Goal: Browse casually: Explore the website without a specific task or goal

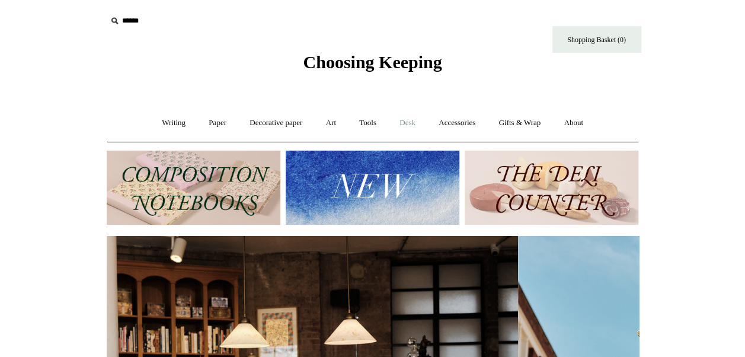
click at [412, 123] on link "Desk +" at bounding box center [407, 122] width 37 height 31
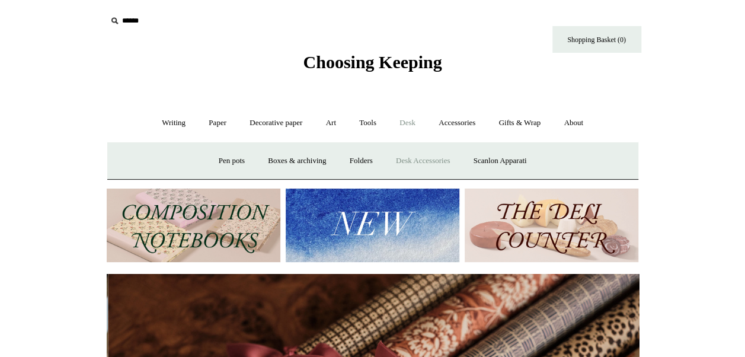
scroll to position [0, 1065]
click at [417, 161] on link "Desk Accessories" at bounding box center [422, 160] width 75 height 31
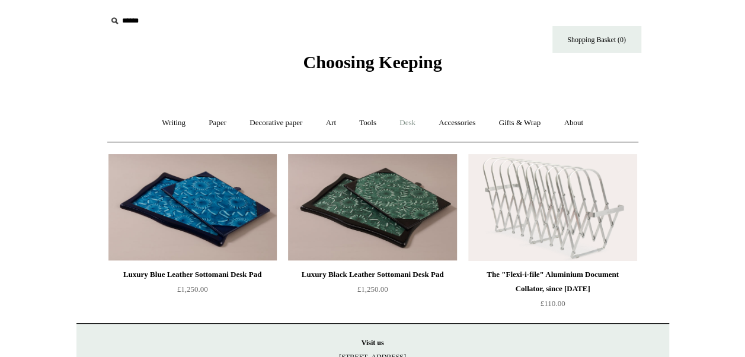
click at [412, 122] on link "Desk +" at bounding box center [407, 122] width 37 height 31
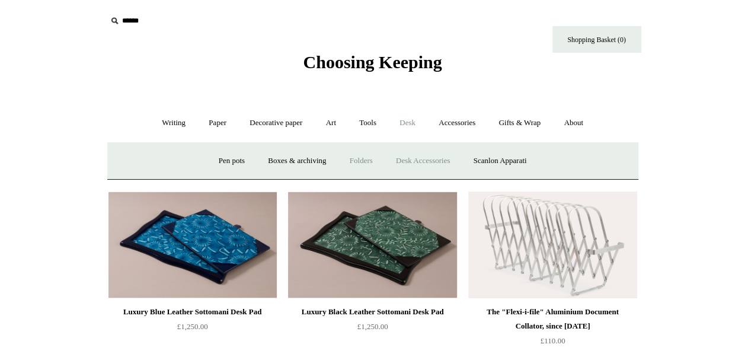
click at [357, 160] on link "Folders" at bounding box center [361, 160] width 44 height 31
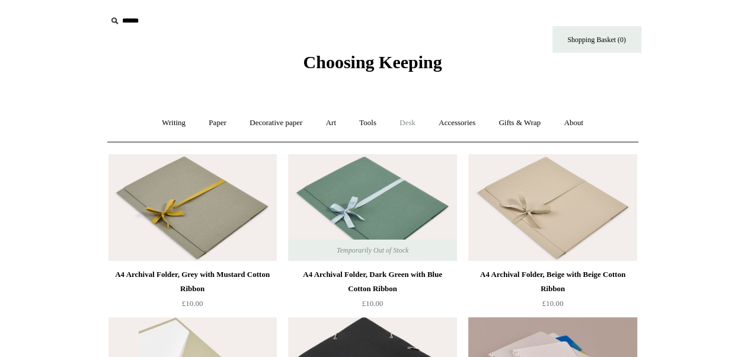
click at [413, 123] on link "Desk +" at bounding box center [407, 122] width 37 height 31
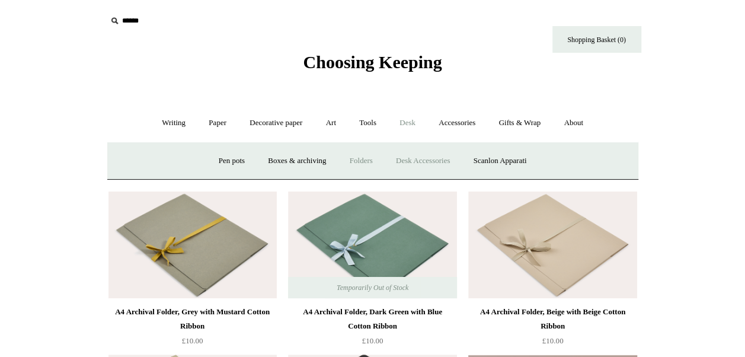
click at [427, 159] on link "Desk Accessories" at bounding box center [422, 160] width 75 height 31
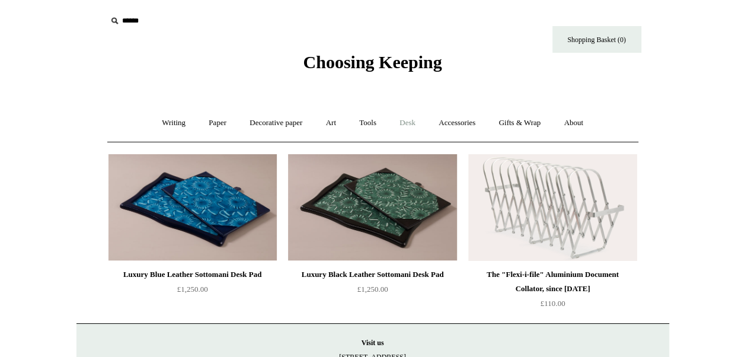
click at [410, 122] on link "Desk +" at bounding box center [407, 122] width 37 height 31
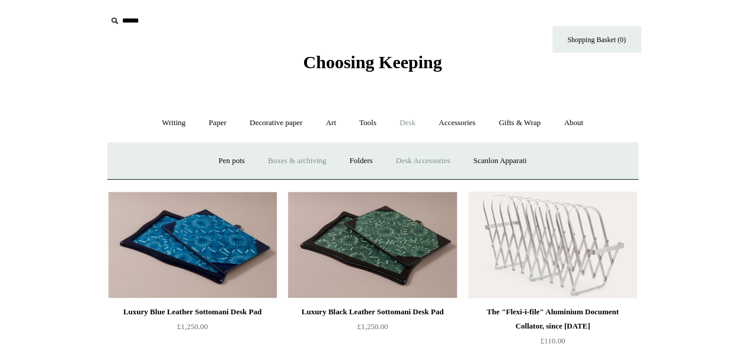
click at [293, 161] on link "Boxes & archiving" at bounding box center [296, 160] width 79 height 31
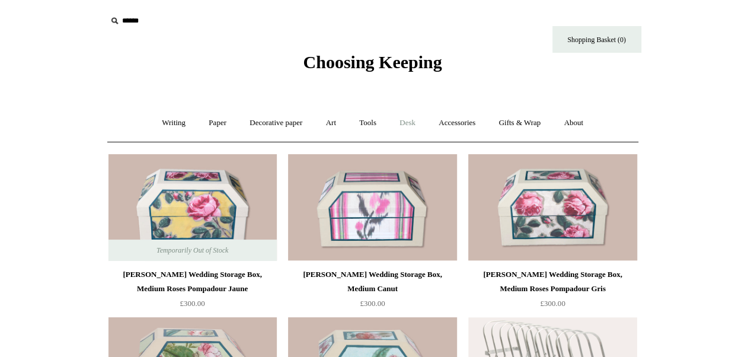
click at [412, 121] on link "Desk +" at bounding box center [407, 122] width 37 height 31
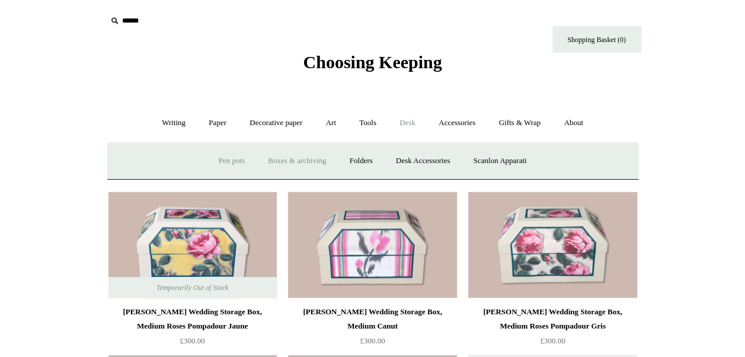
click at [225, 160] on link "Pen pots" at bounding box center [231, 160] width 47 height 31
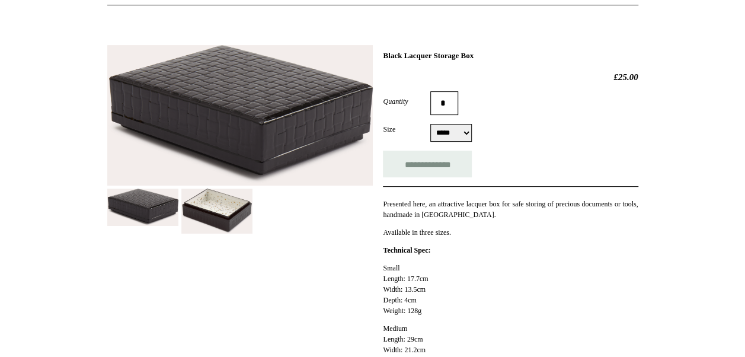
scroll to position [119, 0]
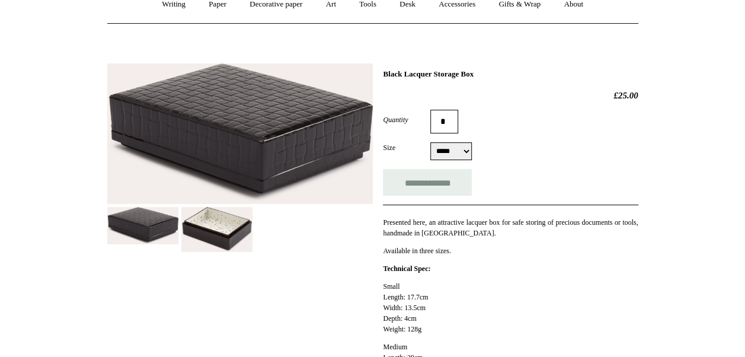
click at [283, 135] on img at bounding box center [240, 133] width 266 height 141
click at [219, 216] on img at bounding box center [216, 230] width 71 height 46
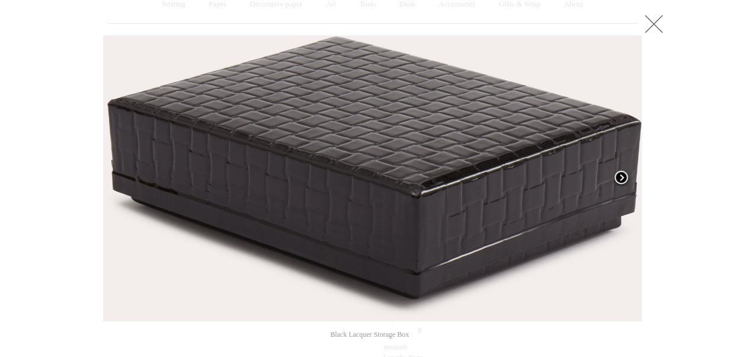
click at [627, 174] on span at bounding box center [622, 179] width 18 height 18
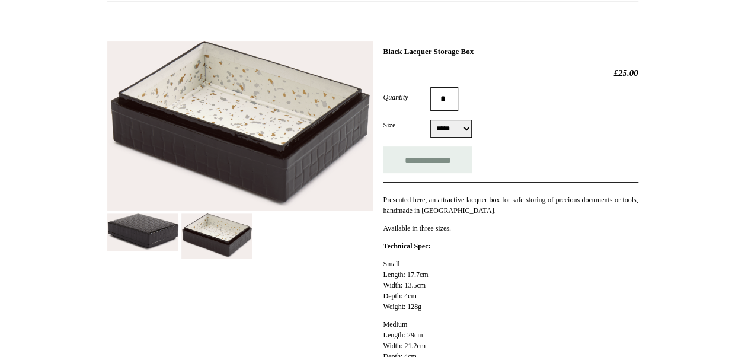
scroll to position [59, 0]
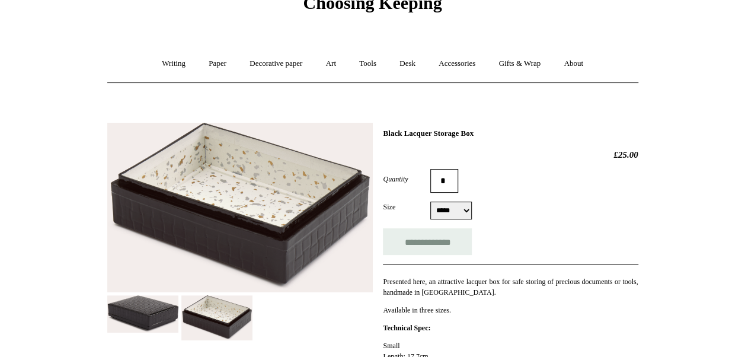
click at [472, 212] on select "***** ****** *****" at bounding box center [452, 211] width 42 height 18
click at [431, 202] on select "***** ****** *****" at bounding box center [452, 211] width 42 height 18
click at [472, 209] on select "***** ****** *****" at bounding box center [452, 211] width 42 height 18
select select "*****"
click at [431, 202] on select "***** ****** *****" at bounding box center [452, 211] width 42 height 18
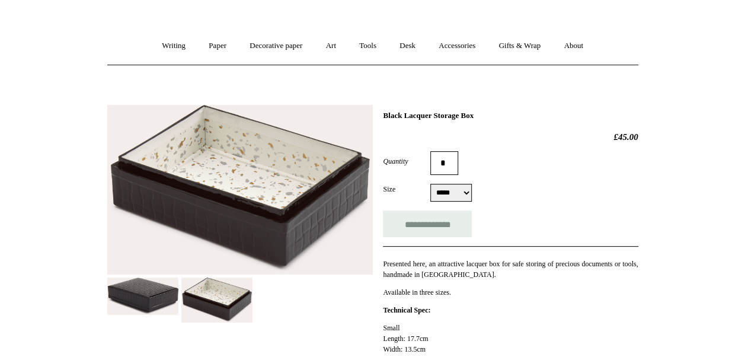
scroll to position [59, 0]
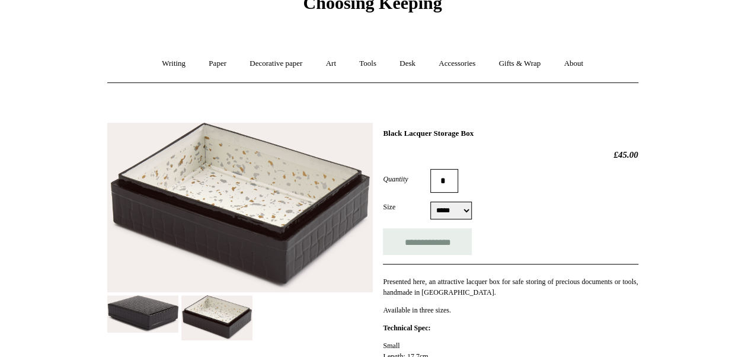
click at [144, 314] on img at bounding box center [142, 313] width 71 height 37
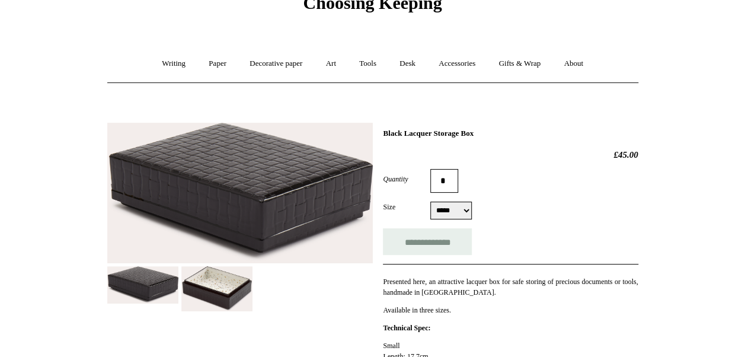
click at [260, 202] on img at bounding box center [240, 193] width 266 height 141
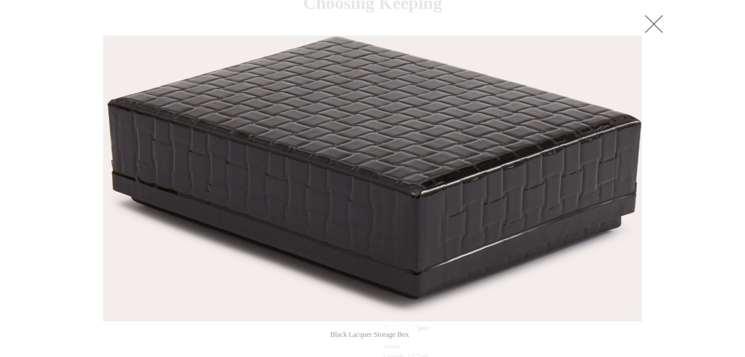
click at [649, 25] on link at bounding box center [654, 24] width 24 height 24
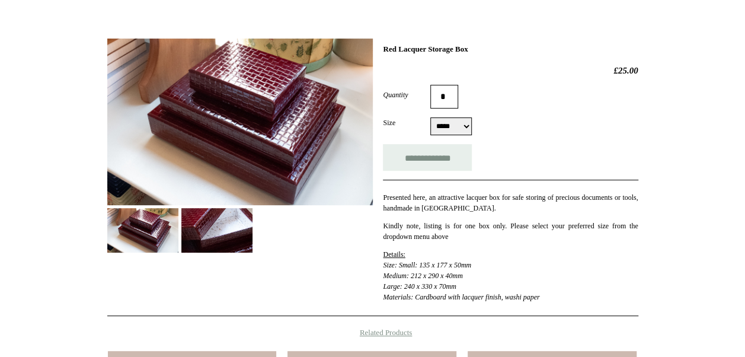
scroll to position [119, 0]
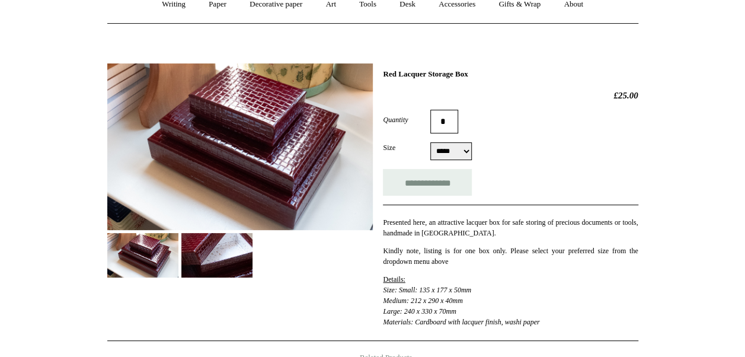
click at [211, 105] on img at bounding box center [240, 146] width 266 height 167
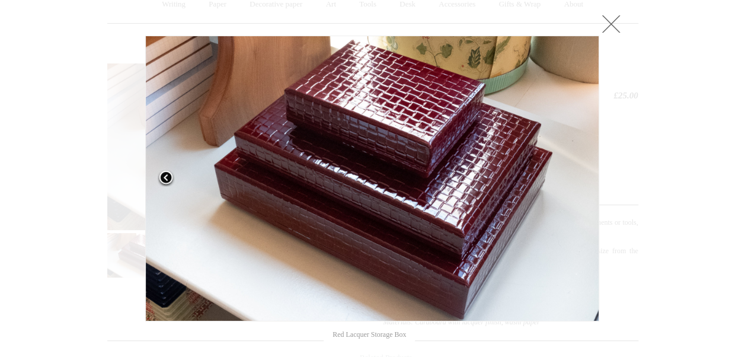
click at [161, 175] on span at bounding box center [166, 179] width 18 height 18
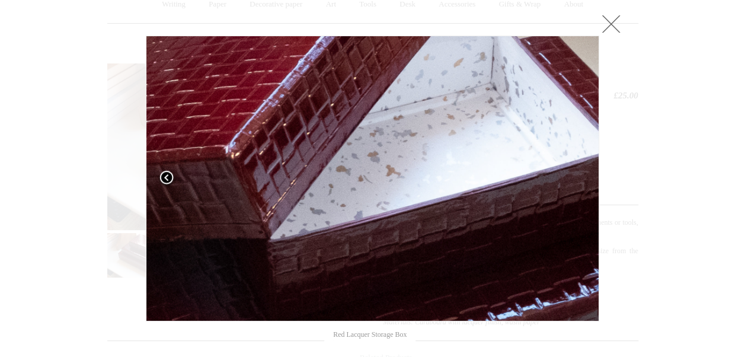
click at [165, 176] on span at bounding box center [167, 179] width 18 height 18
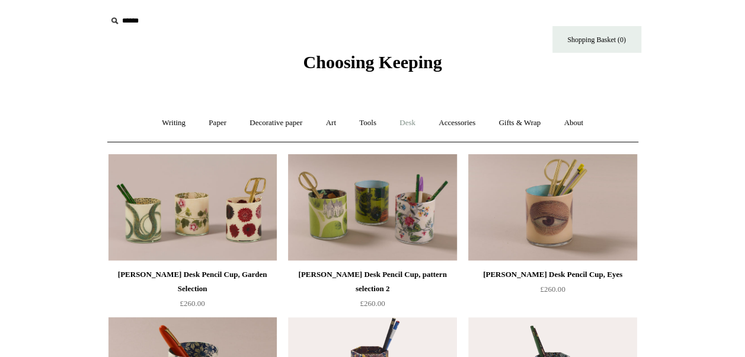
click at [410, 122] on link "Desk +" at bounding box center [407, 122] width 37 height 31
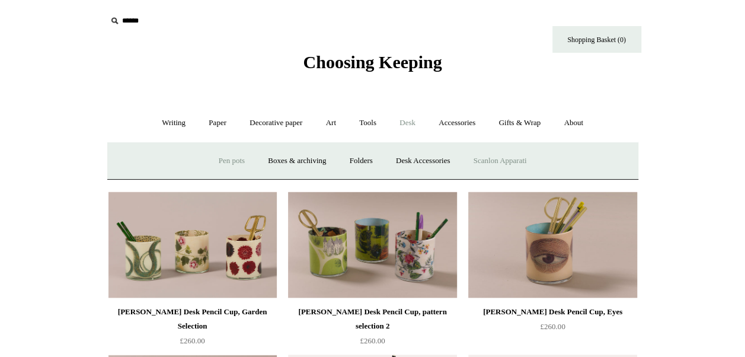
click at [520, 164] on link "Scanlon Apparati" at bounding box center [500, 160] width 75 height 31
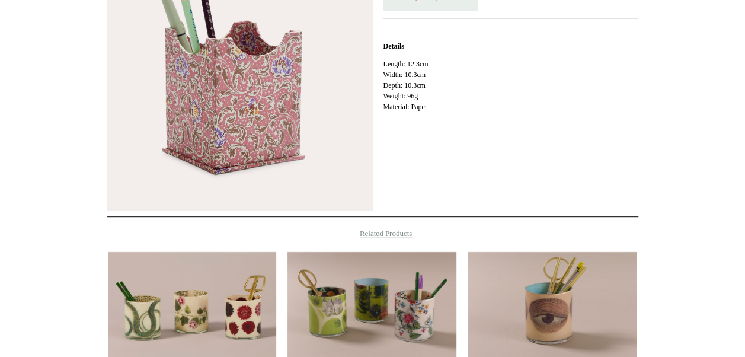
scroll to position [178, 0]
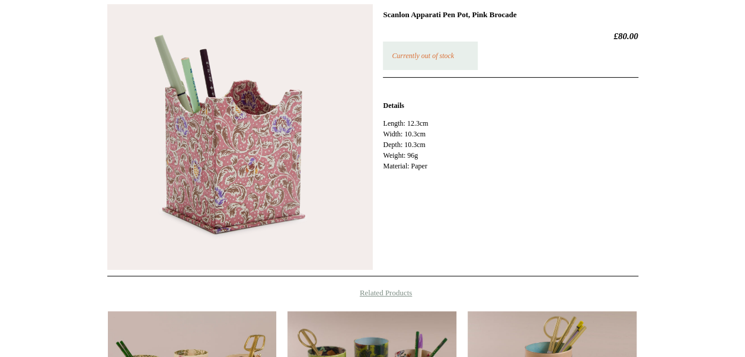
click at [256, 148] on img at bounding box center [240, 137] width 266 height 266
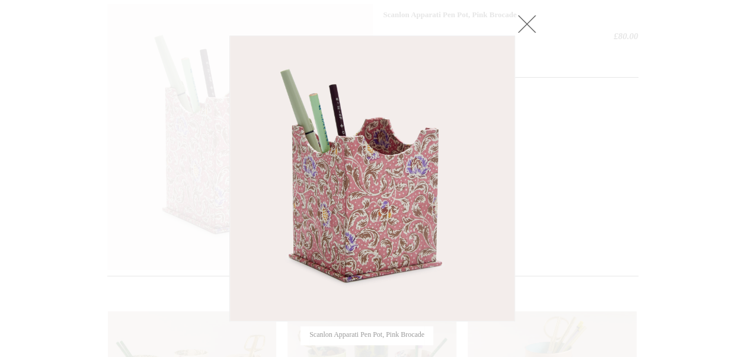
click at [361, 162] on img at bounding box center [372, 178] width 285 height 285
click at [596, 140] on div at bounding box center [372, 237] width 745 height 831
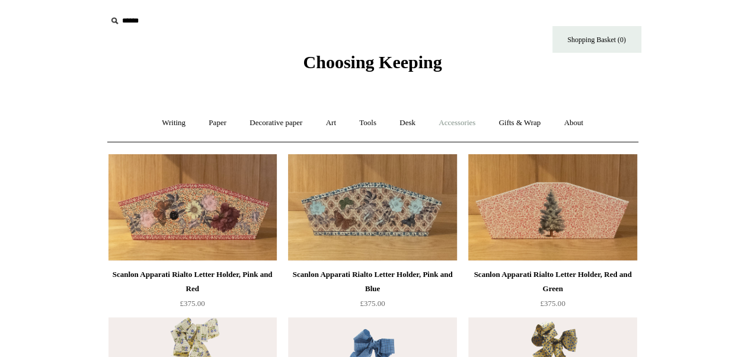
click at [470, 122] on link "Accessories +" at bounding box center [457, 122] width 58 height 31
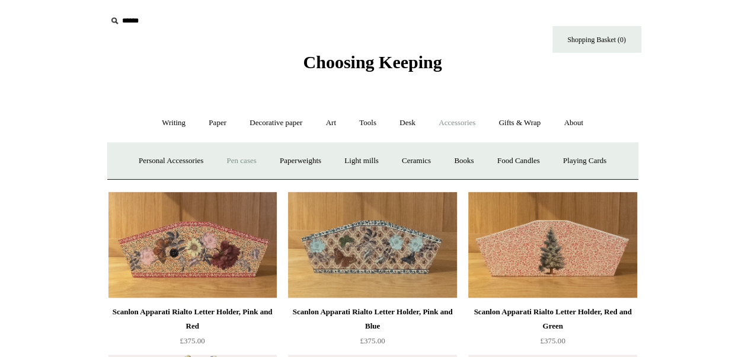
click at [245, 163] on link "Pen cases" at bounding box center [241, 160] width 51 height 31
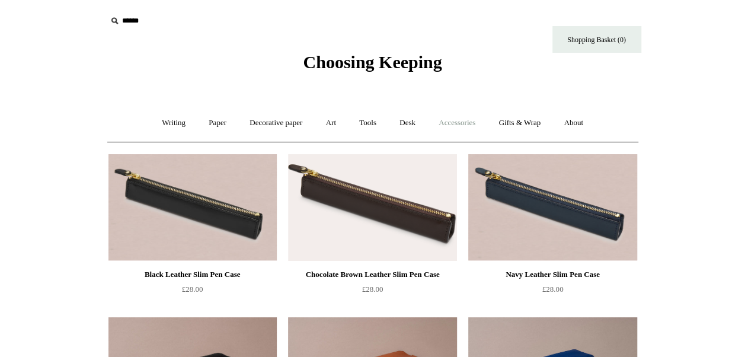
click at [460, 125] on link "Accessories +" at bounding box center [457, 122] width 58 height 31
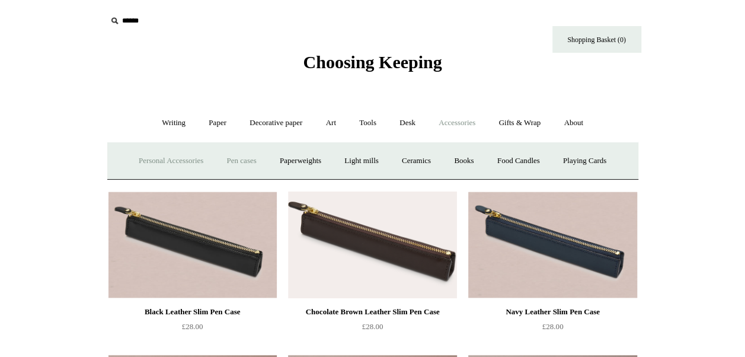
click at [165, 159] on link "Personal Accessories +" at bounding box center [171, 160] width 86 height 31
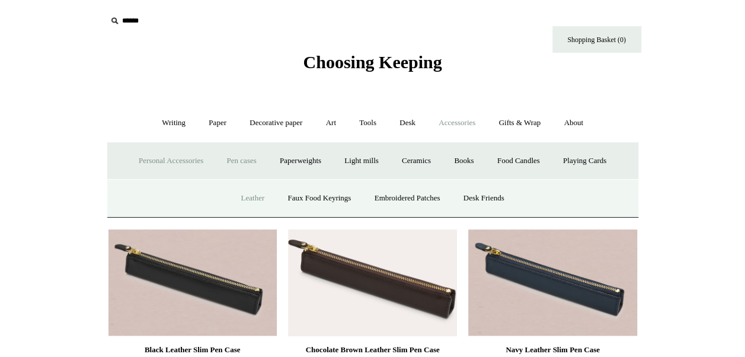
click at [243, 195] on link "Leather" at bounding box center [252, 198] width 45 height 31
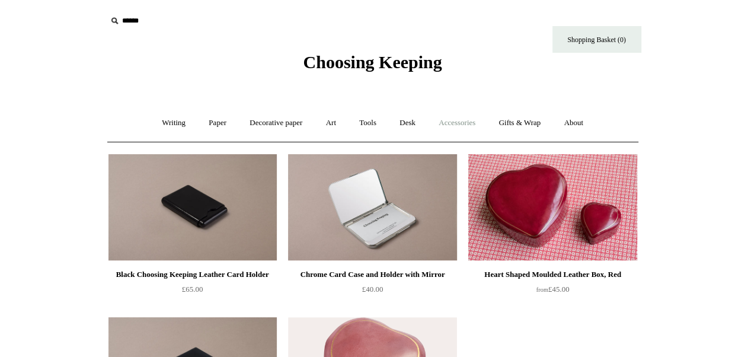
click at [464, 121] on link "Accessories +" at bounding box center [457, 122] width 58 height 31
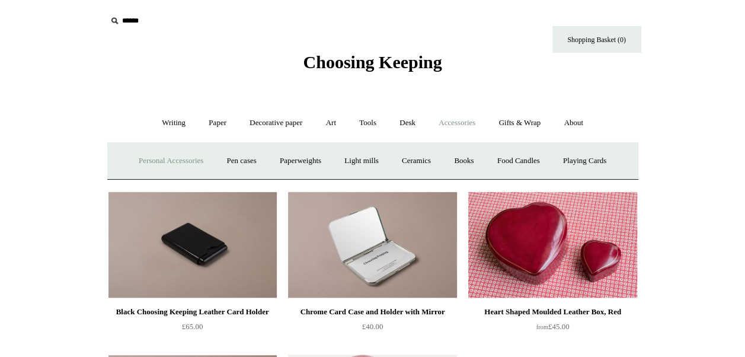
click at [182, 162] on link "Personal Accessories +" at bounding box center [171, 160] width 86 height 31
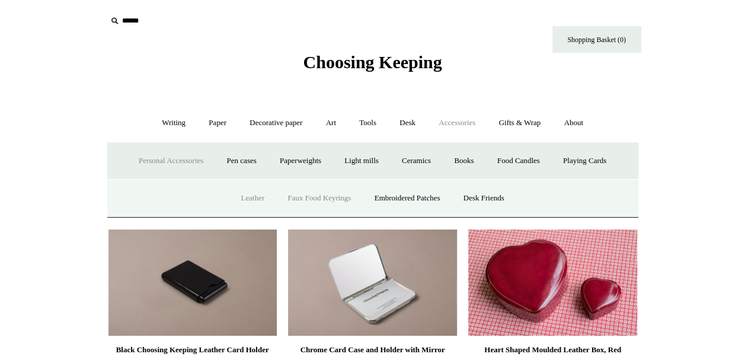
click at [320, 198] on link "Faux Food Keyrings" at bounding box center [319, 198] width 85 height 31
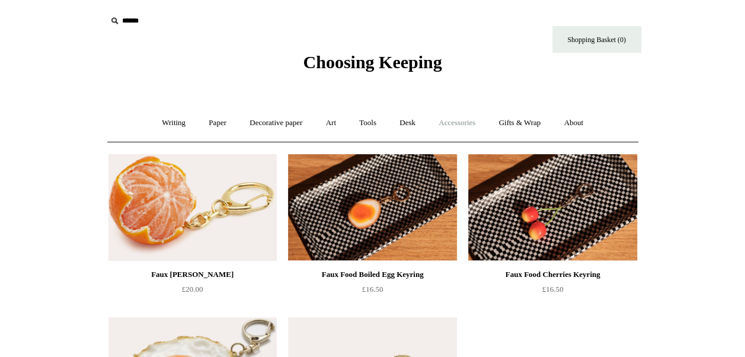
click at [457, 125] on link "Accessories +" at bounding box center [457, 122] width 58 height 31
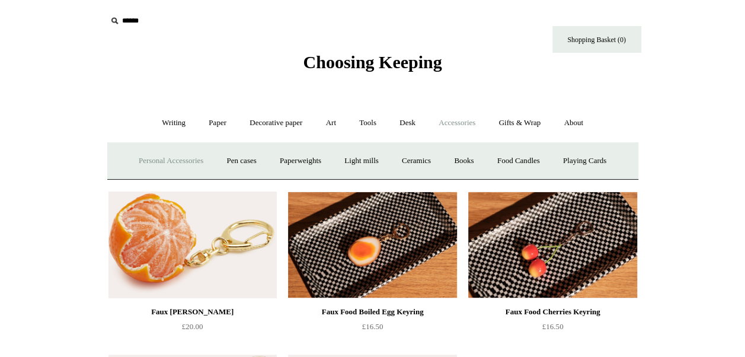
click at [183, 169] on link "Personal Accessories +" at bounding box center [171, 160] width 86 height 31
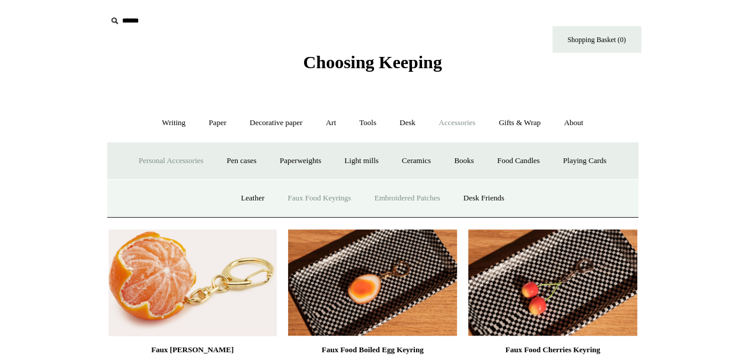
click at [418, 202] on link "Embroidered Patches" at bounding box center [407, 198] width 87 height 31
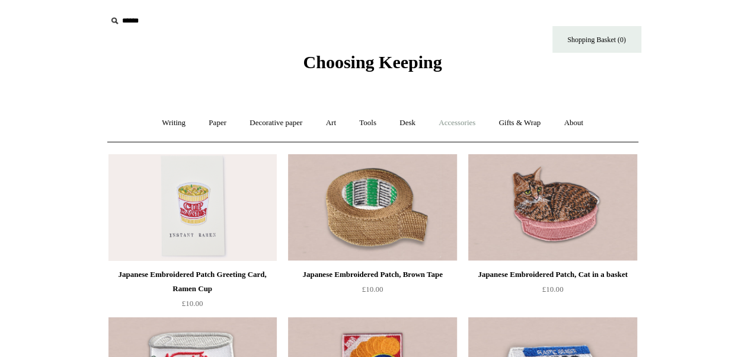
click at [468, 127] on link "Accessories +" at bounding box center [457, 122] width 58 height 31
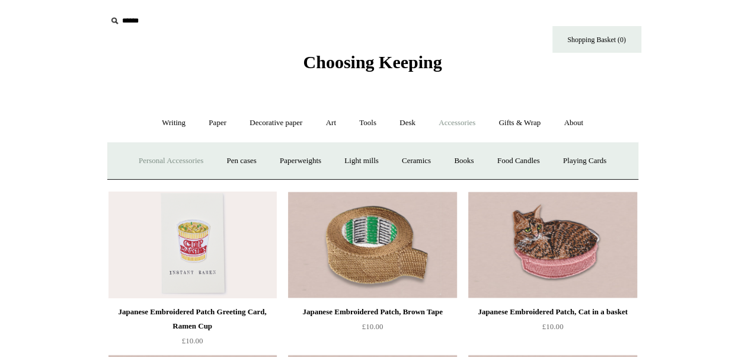
click at [154, 161] on link "Personal Accessories +" at bounding box center [171, 160] width 86 height 31
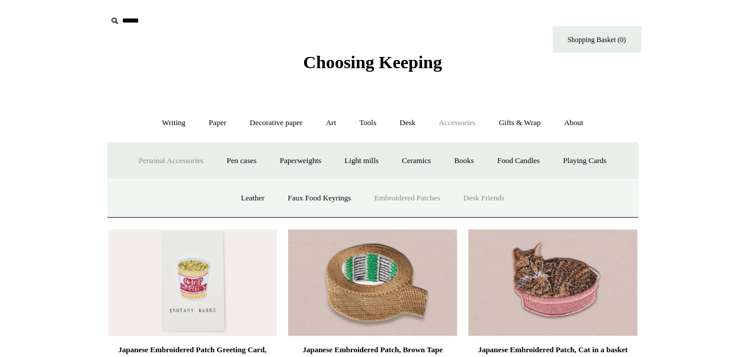
click at [493, 197] on link "Desk Friends" at bounding box center [484, 198] width 62 height 31
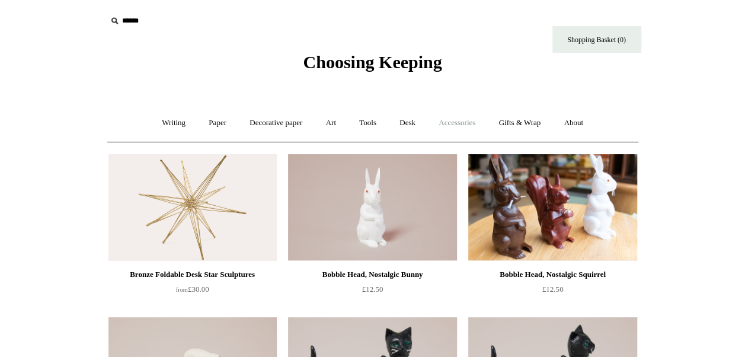
click at [460, 123] on link "Accessories +" at bounding box center [457, 122] width 58 height 31
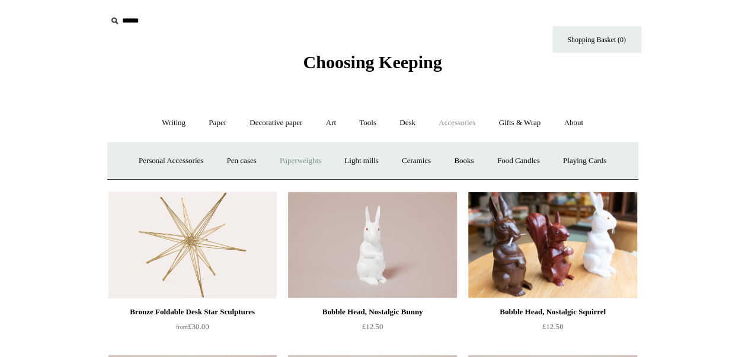
click at [300, 160] on link "Paperweights +" at bounding box center [300, 160] width 63 height 31
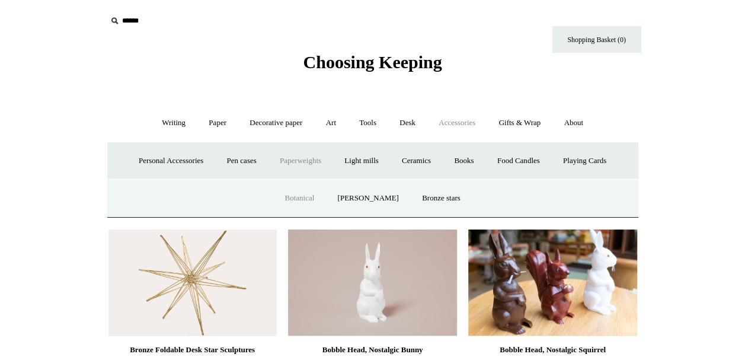
click at [304, 197] on link "Botanical" at bounding box center [299, 198] width 51 height 31
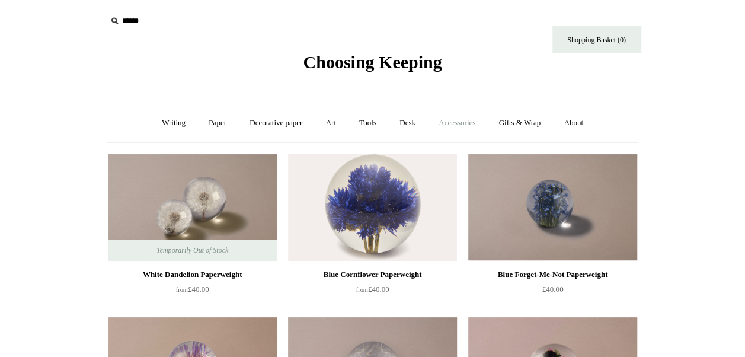
click at [463, 121] on link "Accessories +" at bounding box center [457, 122] width 58 height 31
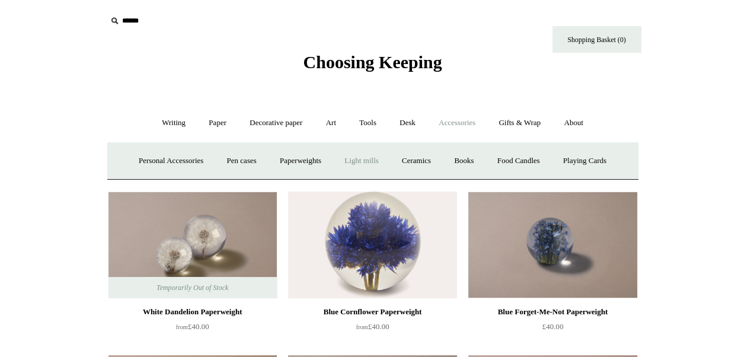
click at [366, 161] on link "Light mills" at bounding box center [361, 160] width 55 height 31
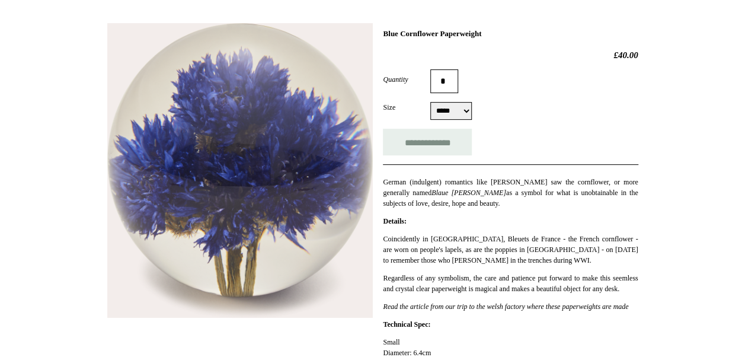
scroll to position [178, 0]
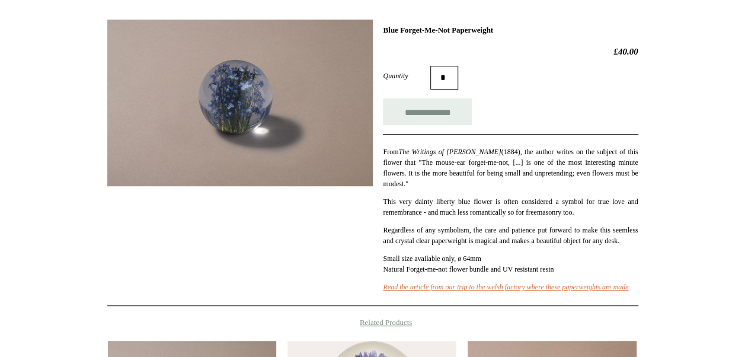
scroll to position [178, 0]
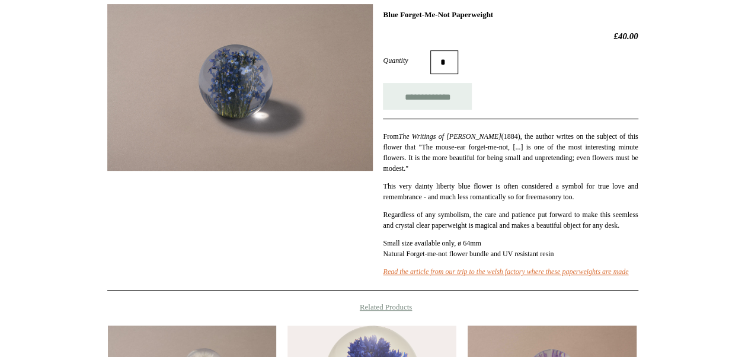
click at [241, 167] on img at bounding box center [240, 87] width 266 height 167
click at [250, 153] on img at bounding box center [240, 87] width 266 height 167
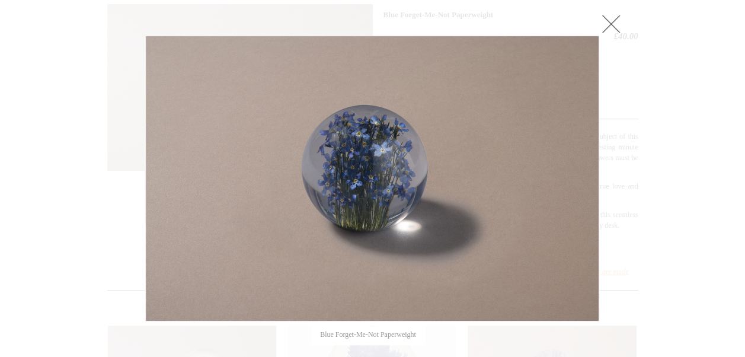
click at [609, 19] on link at bounding box center [612, 24] width 24 height 24
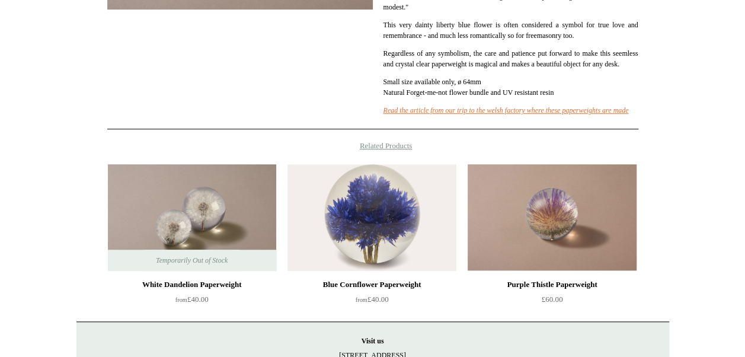
scroll to position [356, 0]
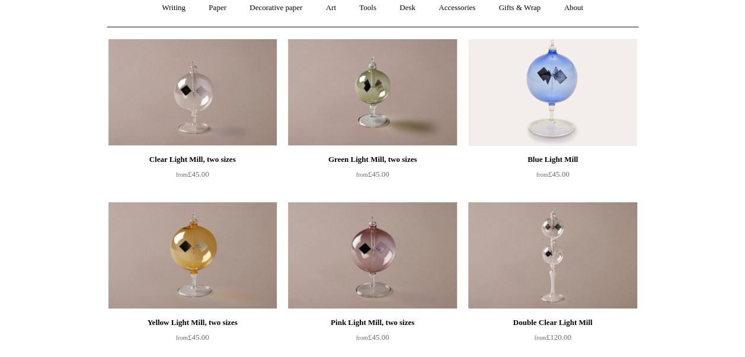
scroll to position [59, 0]
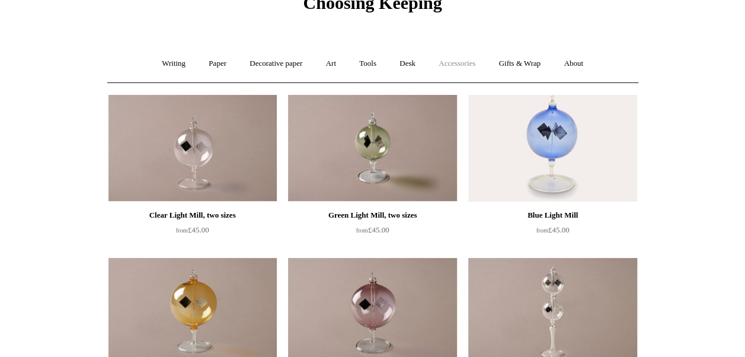
click at [466, 64] on link "Accessories +" at bounding box center [457, 63] width 58 height 31
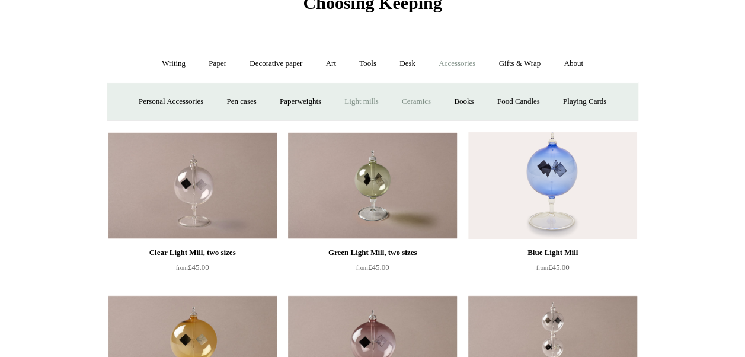
click at [435, 104] on link "Ceramics +" at bounding box center [416, 101] width 50 height 31
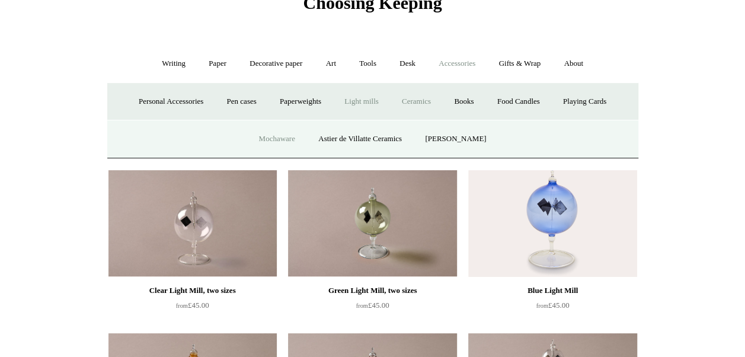
click at [284, 141] on link "Mochaware" at bounding box center [277, 138] width 58 height 31
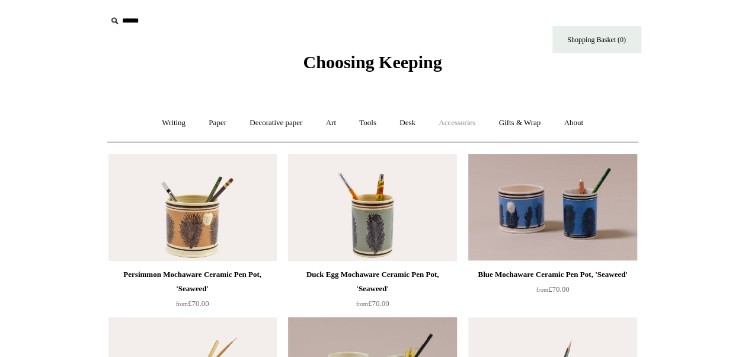
click at [472, 125] on link "Accessories +" at bounding box center [457, 122] width 58 height 31
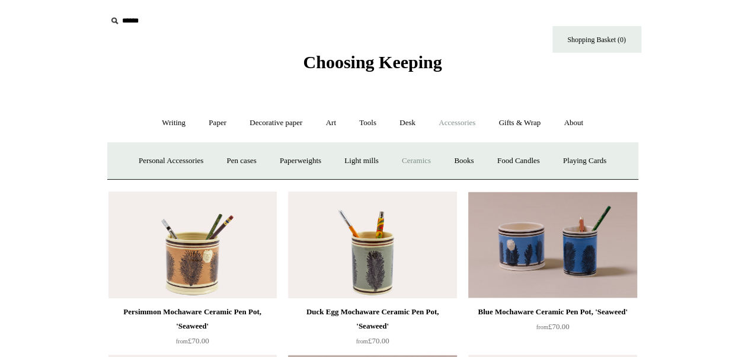
click at [412, 156] on link "Ceramics +" at bounding box center [416, 160] width 50 height 31
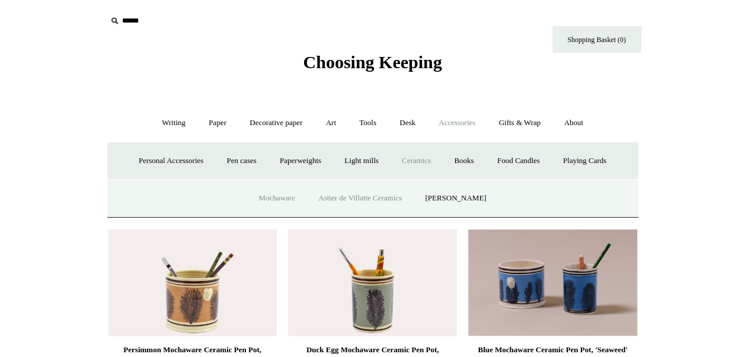
click at [372, 197] on link "Astier de Villatte Ceramics" at bounding box center [360, 198] width 105 height 31
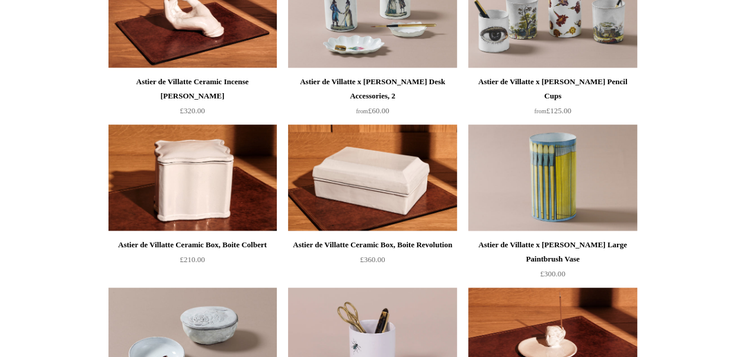
scroll to position [59, 0]
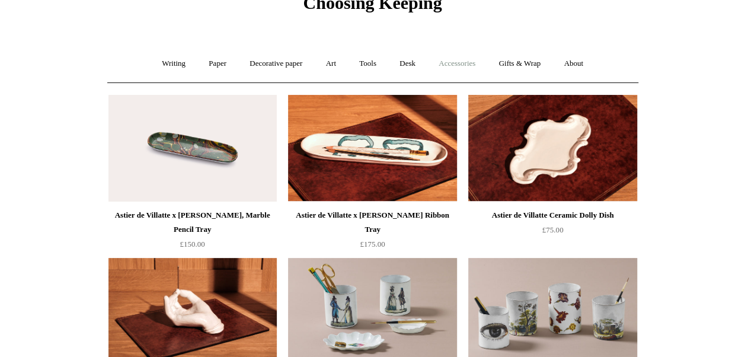
click at [466, 62] on link "Accessories +" at bounding box center [457, 63] width 58 height 31
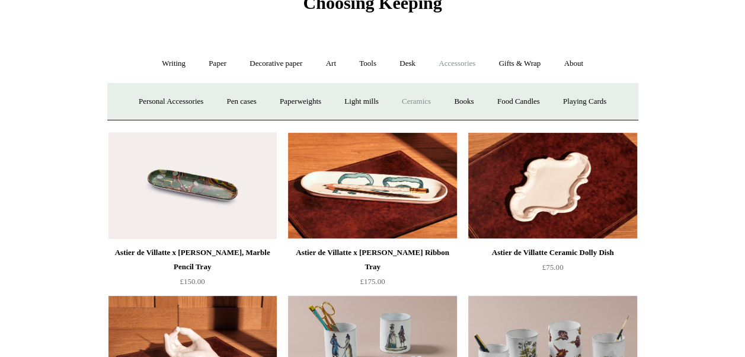
click at [416, 101] on link "Ceramics +" at bounding box center [416, 101] width 50 height 31
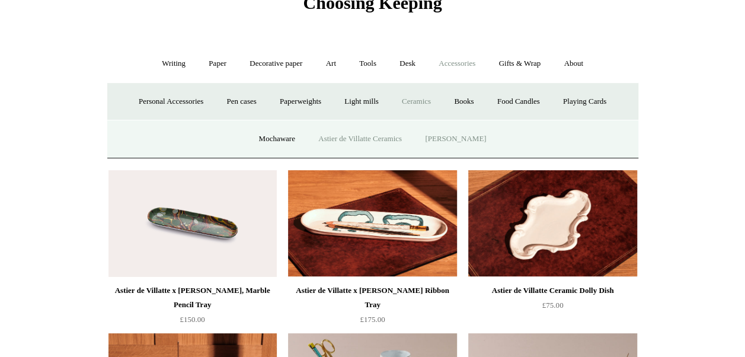
click at [457, 136] on link "[PERSON_NAME]" at bounding box center [456, 138] width 82 height 31
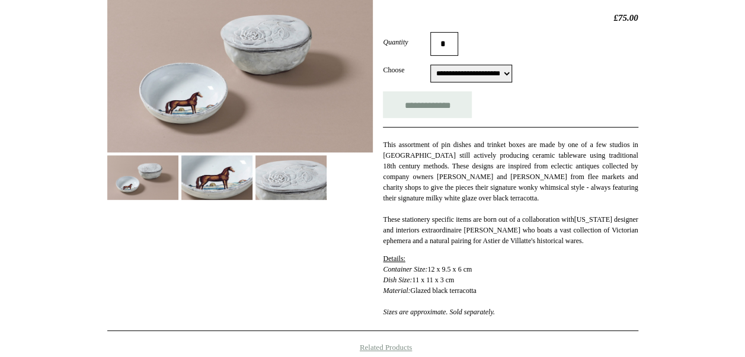
scroll to position [178, 0]
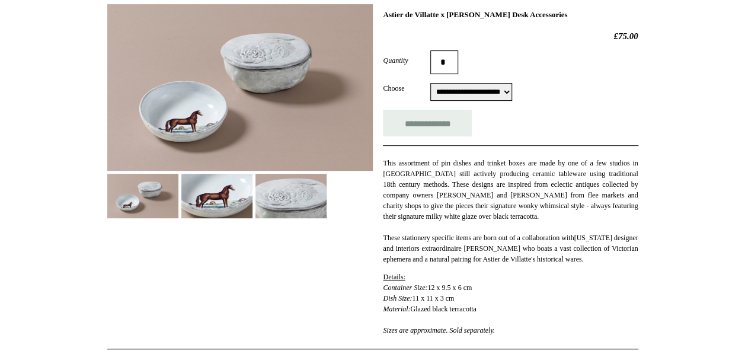
click at [512, 90] on select "**********" at bounding box center [472, 92] width 82 height 18
select select "**********"
click at [431, 83] on select "**********" at bounding box center [472, 92] width 82 height 18
click at [286, 64] on img at bounding box center [240, 87] width 266 height 167
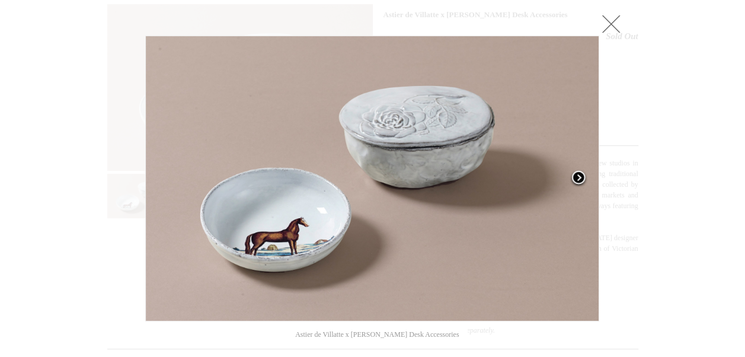
click at [402, 131] on img at bounding box center [372, 178] width 453 height 285
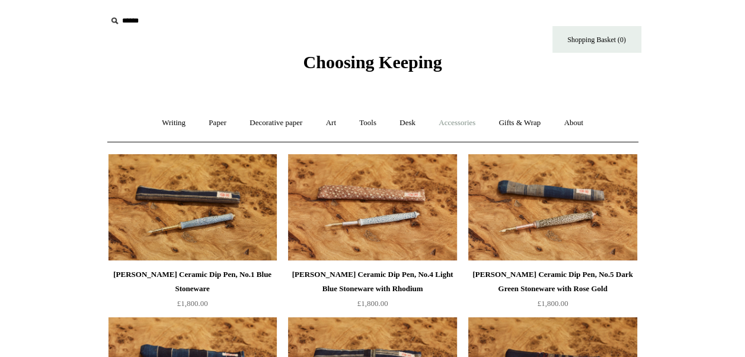
click at [476, 122] on link "Accessories +" at bounding box center [457, 122] width 58 height 31
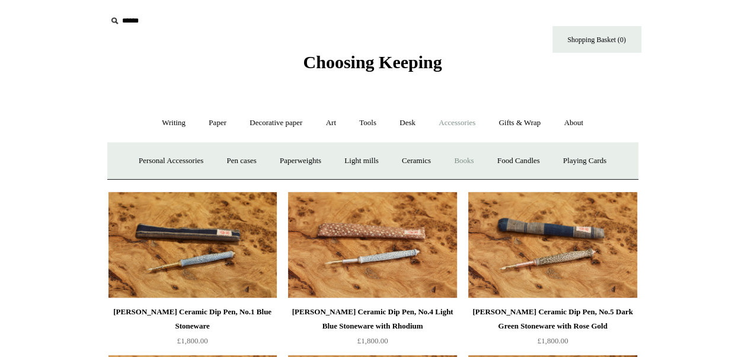
click at [467, 161] on link "Books" at bounding box center [464, 160] width 41 height 31
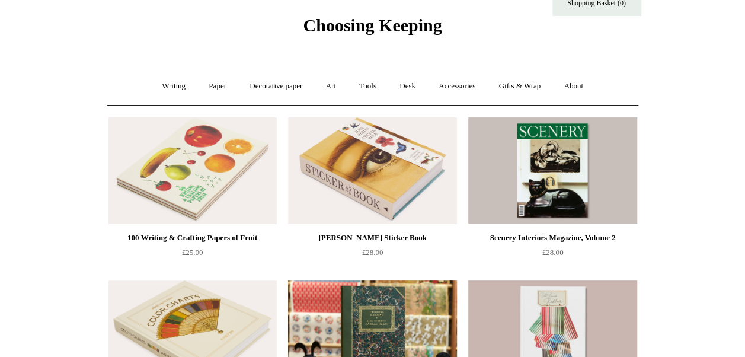
scroll to position [25, 0]
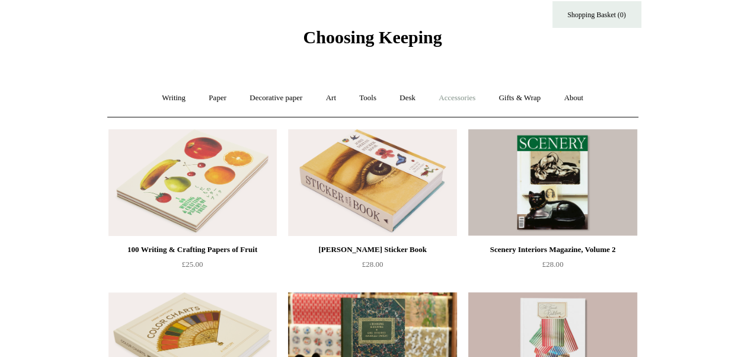
click at [468, 95] on link "Accessories +" at bounding box center [457, 97] width 58 height 31
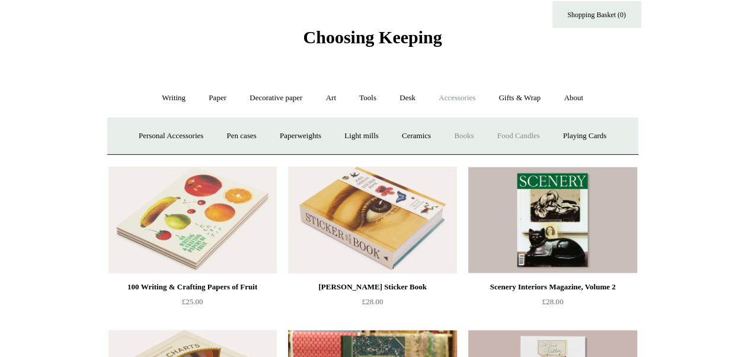
click at [531, 135] on link "Food Candles" at bounding box center [519, 135] width 64 height 31
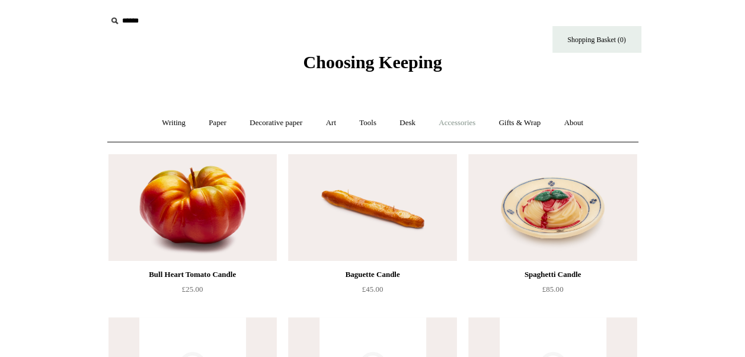
click at [460, 121] on link "Accessories +" at bounding box center [457, 122] width 58 height 31
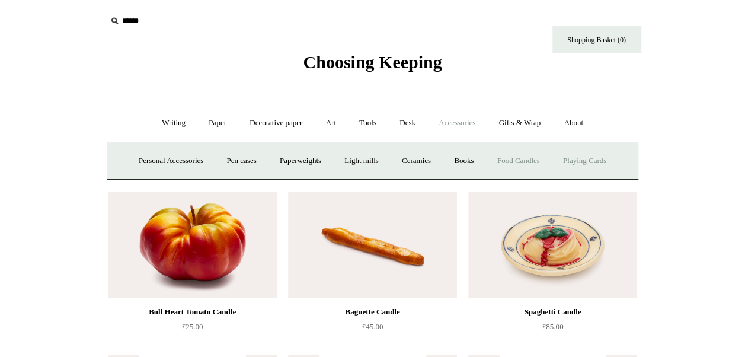
click at [601, 162] on link "Playing Cards" at bounding box center [585, 160] width 65 height 31
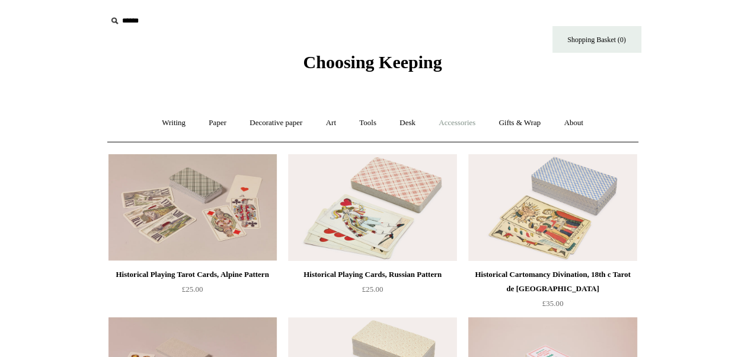
click at [463, 119] on link "Accessories +" at bounding box center [457, 122] width 58 height 31
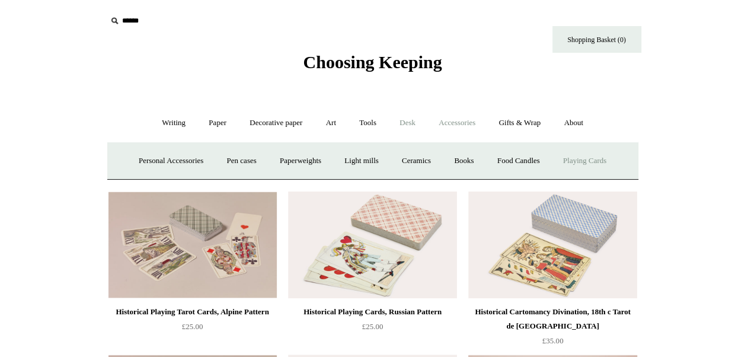
click at [410, 119] on link "Desk +" at bounding box center [407, 122] width 37 height 31
click at [371, 122] on link "Tools +" at bounding box center [368, 122] width 39 height 31
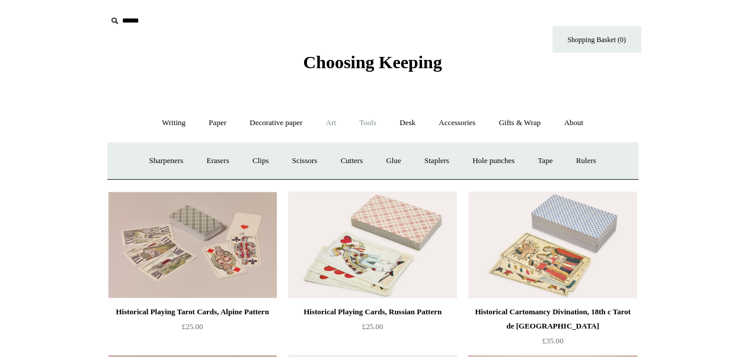
click at [333, 122] on link "Art +" at bounding box center [330, 122] width 31 height 31
click at [273, 122] on link "Decorative paper +" at bounding box center [276, 122] width 74 height 31
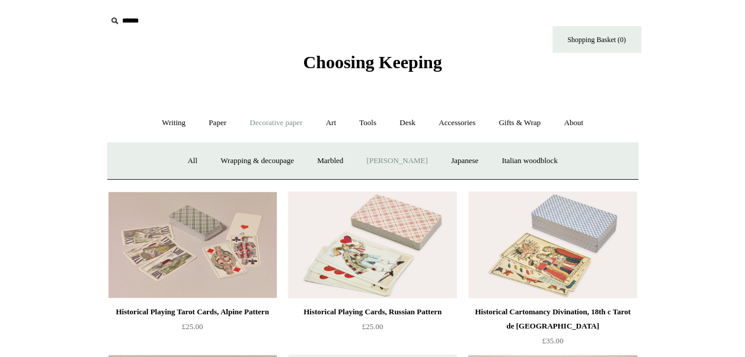
click at [407, 164] on link "[PERSON_NAME]" at bounding box center [397, 160] width 82 height 31
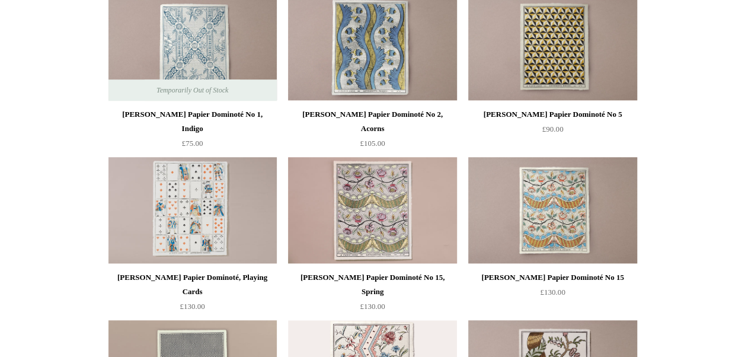
scroll to position [66, 0]
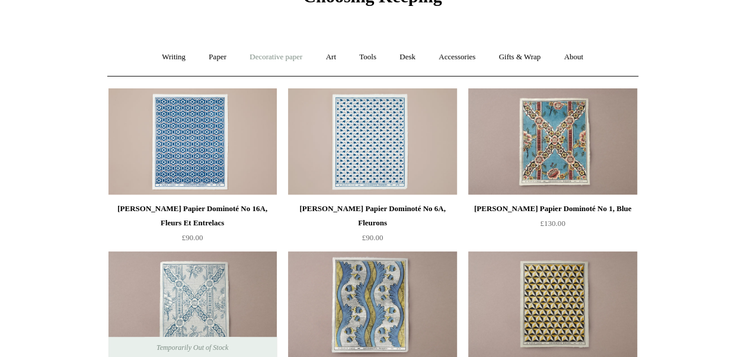
click at [275, 62] on link "Decorative paper +" at bounding box center [276, 57] width 74 height 31
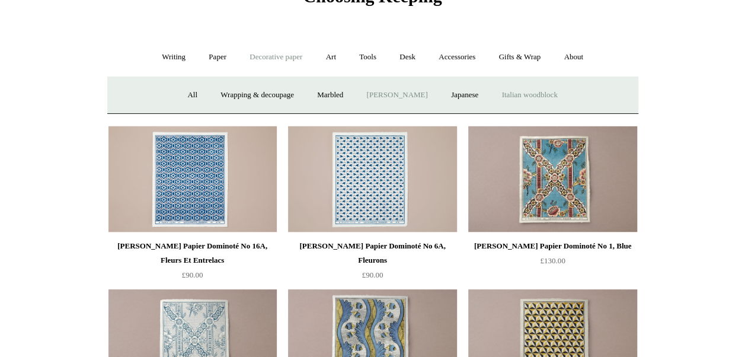
click at [551, 100] on link "Italian woodblock" at bounding box center [529, 94] width 77 height 31
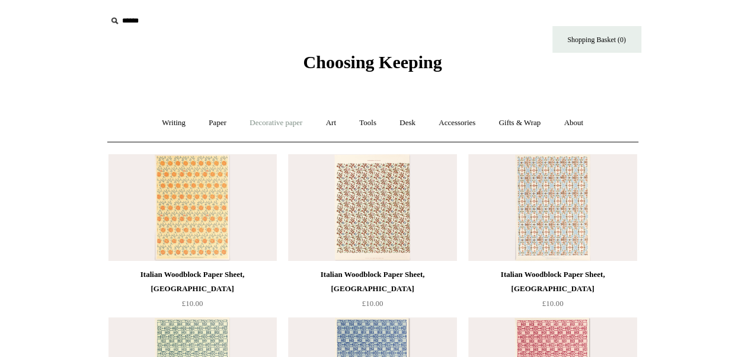
click at [288, 122] on link "Decorative paper +" at bounding box center [276, 122] width 74 height 31
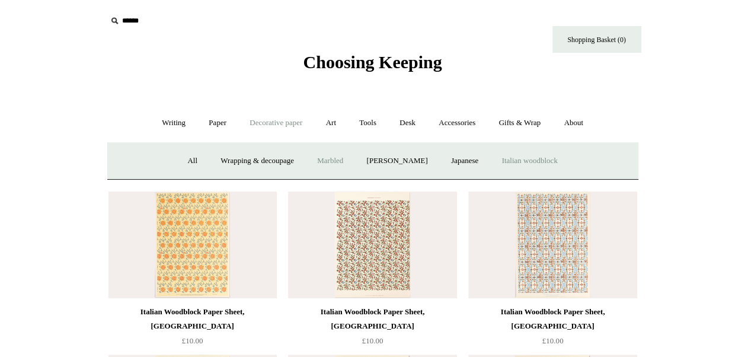
click at [343, 158] on link "Marbled" at bounding box center [330, 160] width 47 height 31
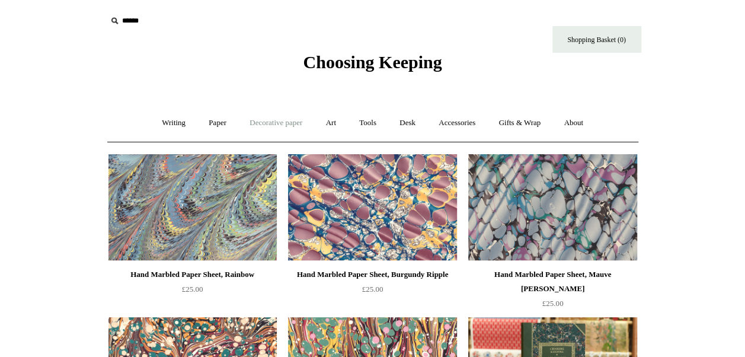
click at [284, 122] on link "Decorative paper +" at bounding box center [276, 122] width 74 height 31
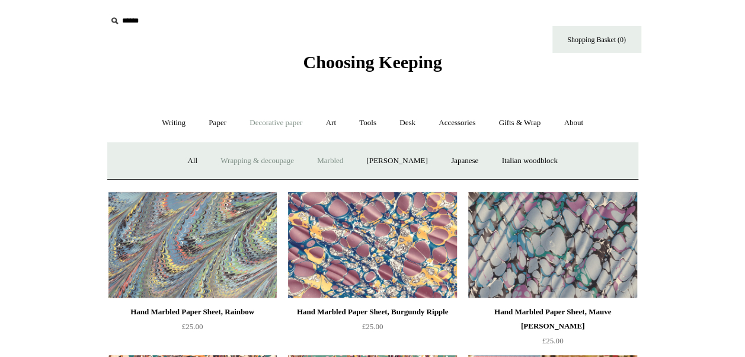
click at [240, 161] on link "Wrapping & decoupage" at bounding box center [257, 160] width 95 height 31
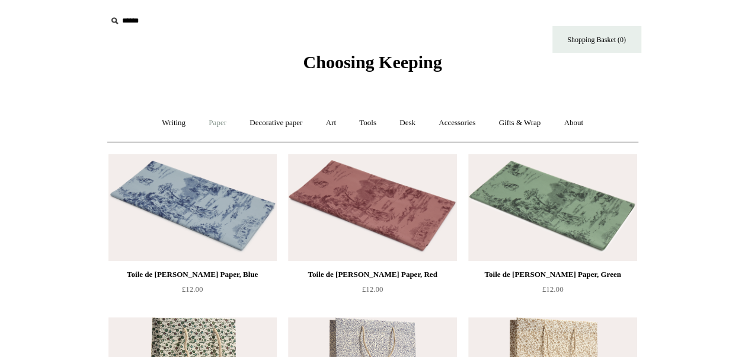
click at [207, 121] on link "Paper +" at bounding box center [217, 122] width 39 height 31
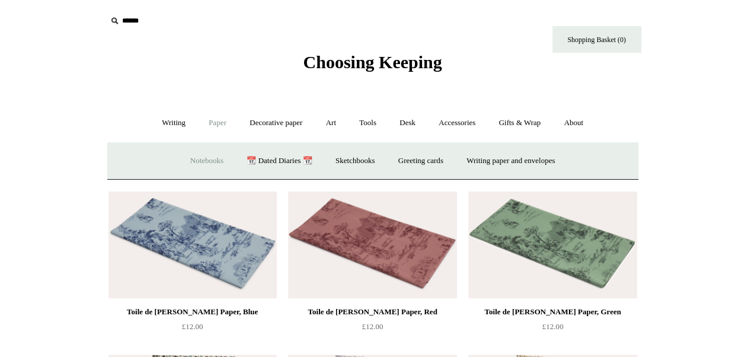
click at [196, 161] on link "Notebooks +" at bounding box center [207, 160] width 55 height 31
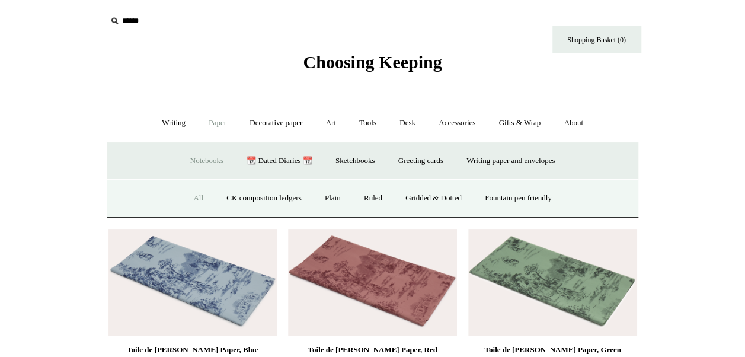
click at [191, 196] on link "All" at bounding box center [198, 198] width 31 height 31
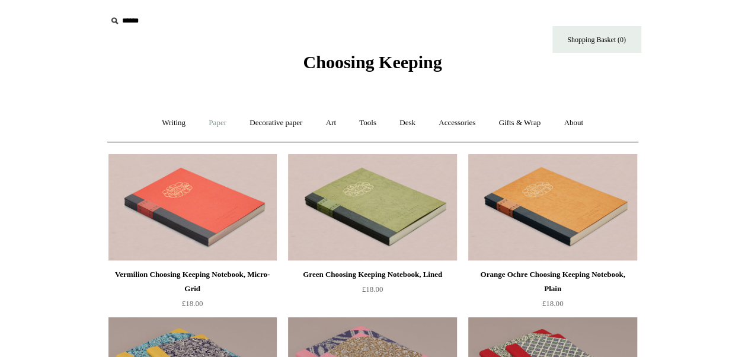
click at [216, 123] on link "Paper +" at bounding box center [217, 122] width 39 height 31
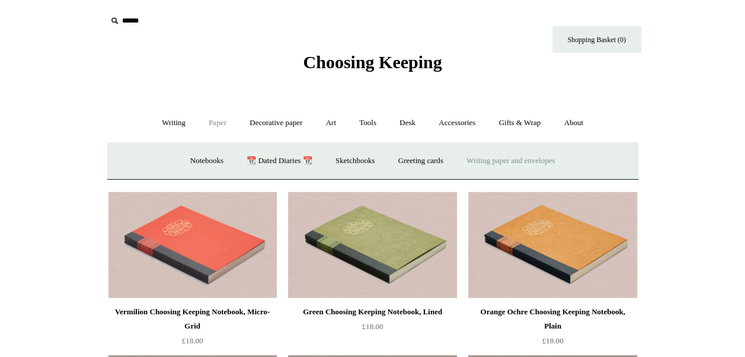
click at [493, 160] on link "Writing paper and envelopes +" at bounding box center [511, 160] width 110 height 31
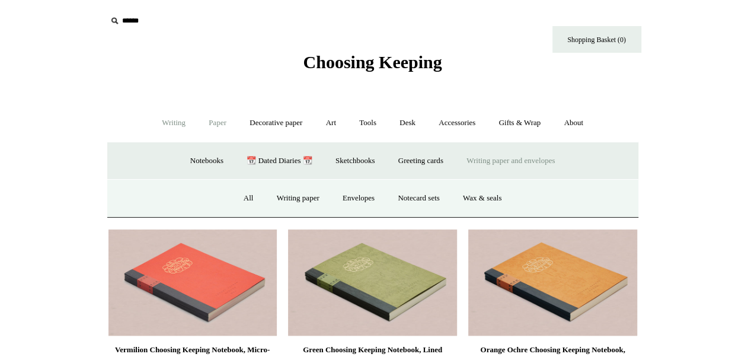
click at [171, 122] on link "Writing +" at bounding box center [173, 122] width 45 height 31
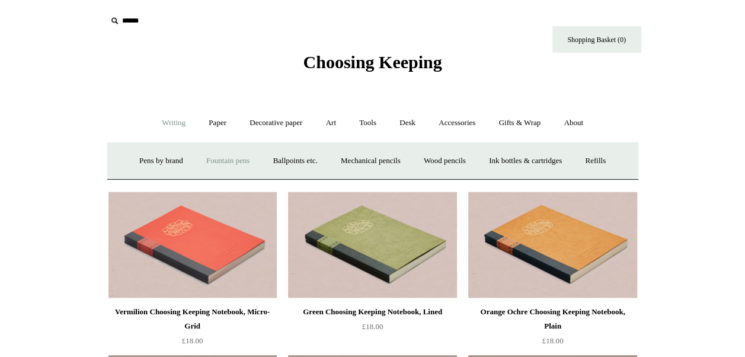
click at [227, 158] on link "Fountain pens +" at bounding box center [228, 160] width 65 height 31
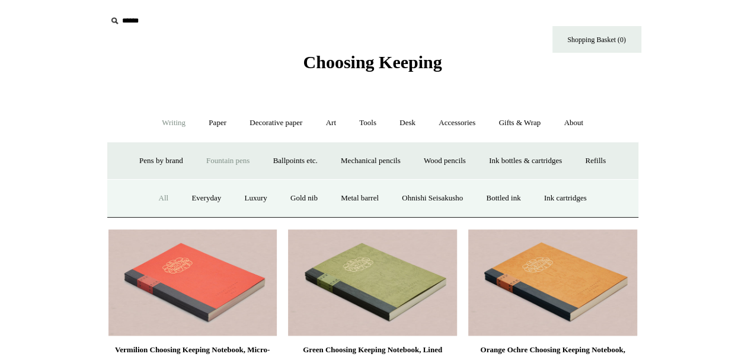
click at [164, 197] on link "All" at bounding box center [163, 198] width 31 height 31
